Goal: Information Seeking & Learning: Learn about a topic

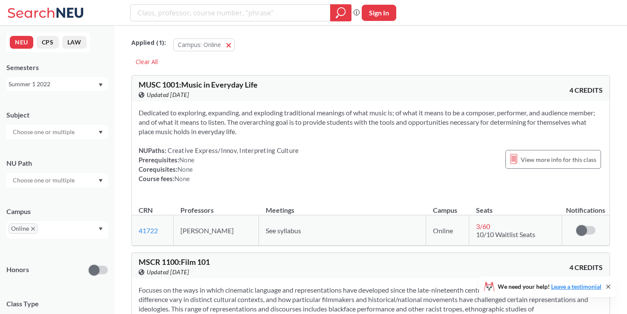
click at [89, 82] on div "Summer 1 2022" at bounding box center [53, 83] width 89 height 9
click at [66, 105] on div "Fall 2025" at bounding box center [59, 102] width 96 height 9
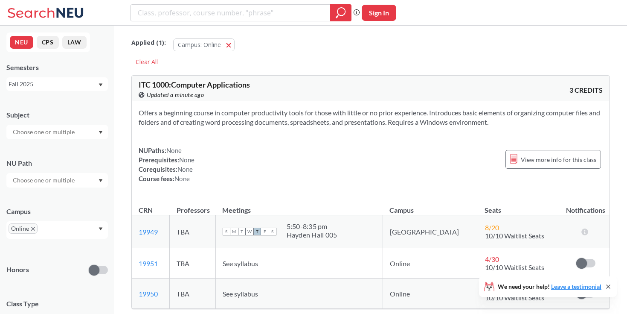
click at [65, 131] on input "text" at bounding box center [45, 132] width 72 height 10
type input "d"
click at [55, 157] on div "DS ( 3 )" at bounding box center [59, 160] width 96 height 9
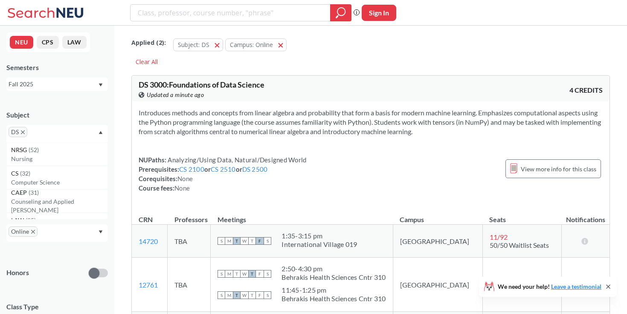
click at [171, 193] on div "Introduces methods and concepts from linear algebra and probability that form a…" at bounding box center [371, 153] width 478 height 105
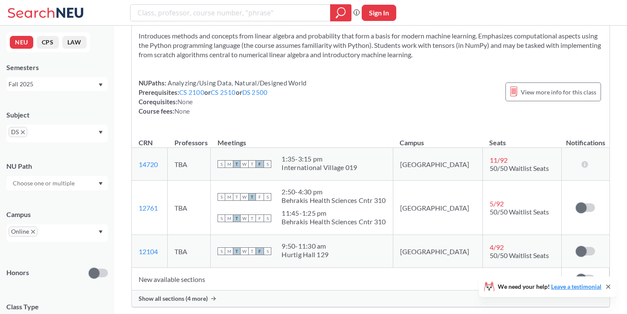
scroll to position [74, 0]
